Goal: Information Seeking & Learning: Learn about a topic

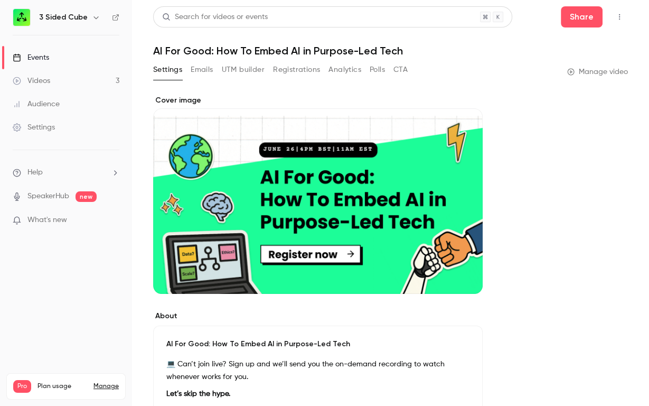
click at [43, 65] on link "Events" at bounding box center [66, 57] width 132 height 23
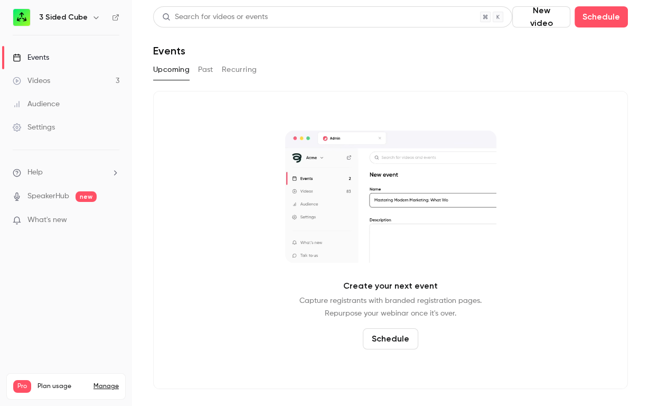
click at [227, 75] on button "Recurring" at bounding box center [239, 69] width 35 height 17
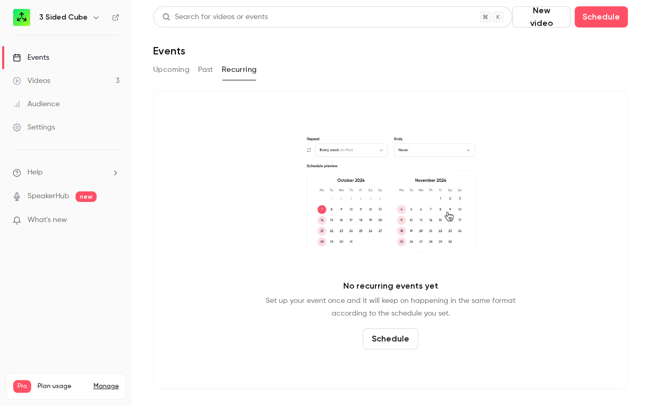
click at [211, 73] on button "Past" at bounding box center [205, 69] width 15 height 17
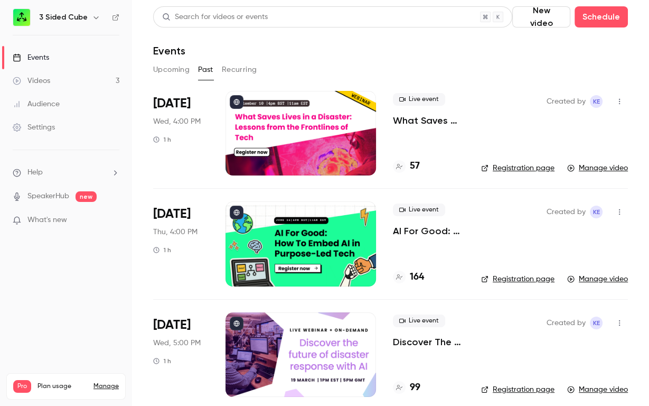
click at [409, 120] on p "What Saves Lives in a Disaster: Lessons from the Frontlines of Tech" at bounding box center [428, 120] width 71 height 13
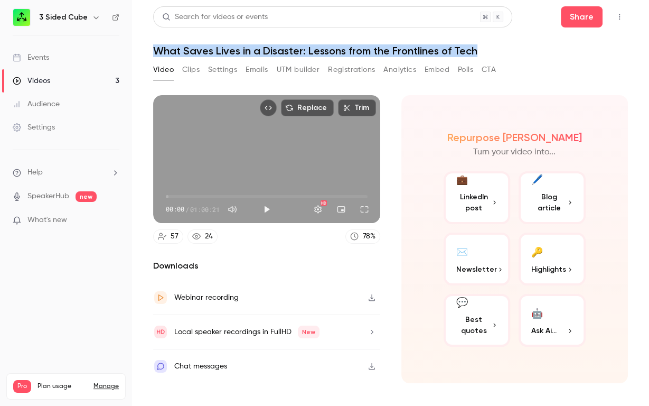
drag, startPoint x: 154, startPoint y: 53, endPoint x: 476, endPoint y: 50, distance: 322.1
click at [476, 50] on h1 "What Saves Lives in a Disaster: Lessons from the Frontlines of Tech" at bounding box center [390, 50] width 475 height 13
copy h1 "What Saves Lives in a Disaster: Lessons from the Frontlines of Tech"
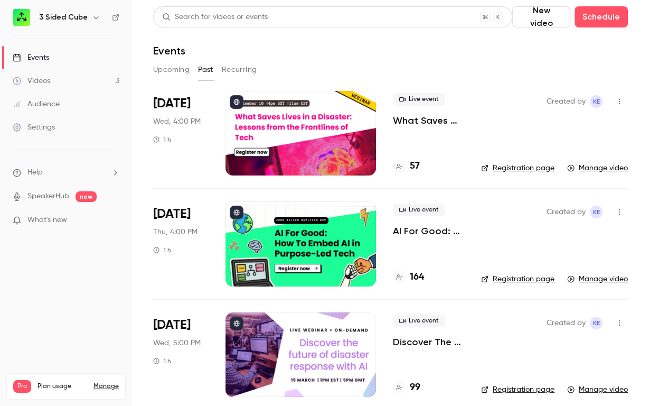
click at [507, 167] on link "Registration page" at bounding box center [517, 168] width 73 height 11
